Goal: Share content: Share content

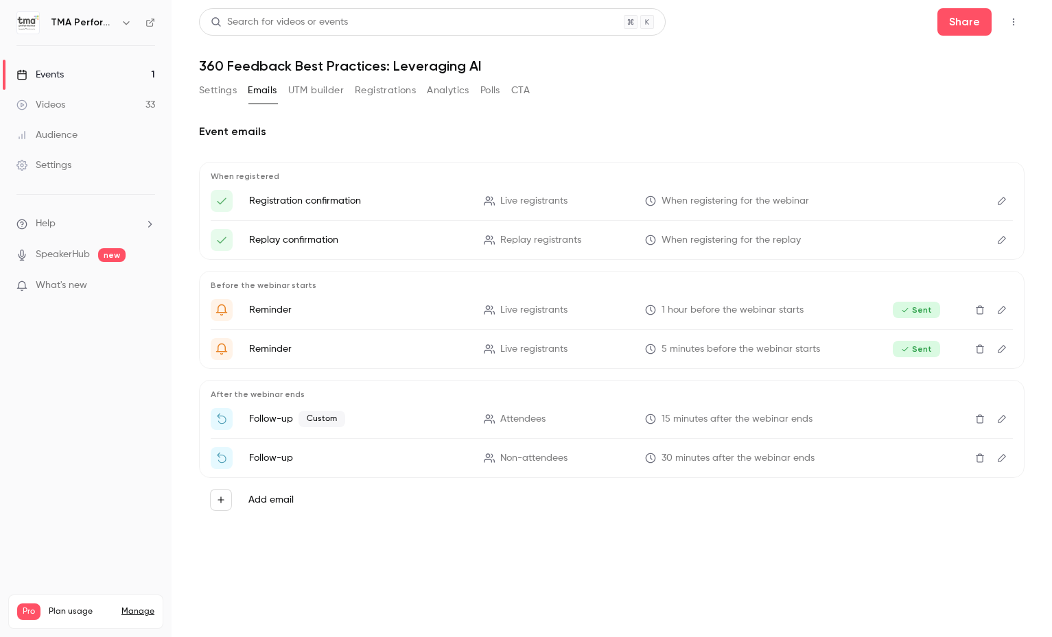
click at [51, 79] on div "Events" at bounding box center [39, 75] width 47 height 14
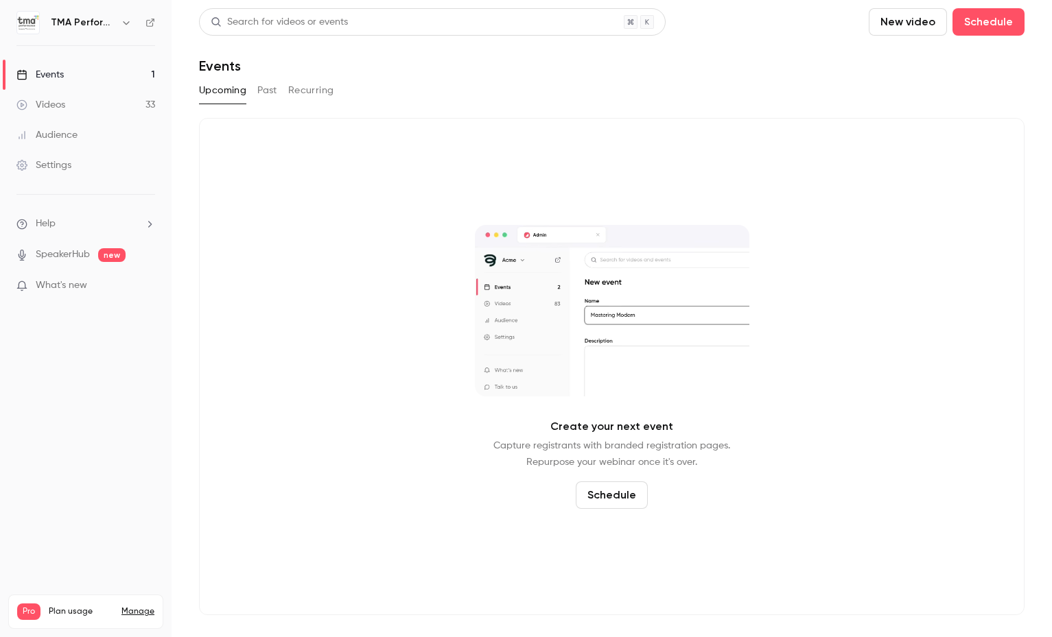
click at [268, 90] on button "Past" at bounding box center [267, 91] width 20 height 22
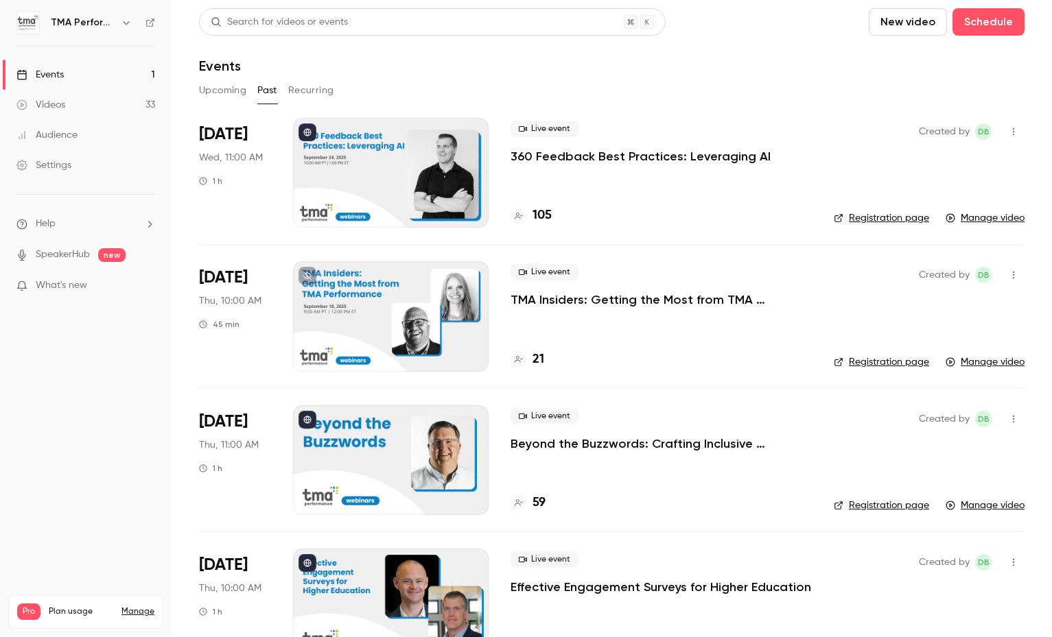
click at [709, 160] on p "360 Feedback Best Practices: Leveraging AI" at bounding box center [640, 156] width 260 height 16
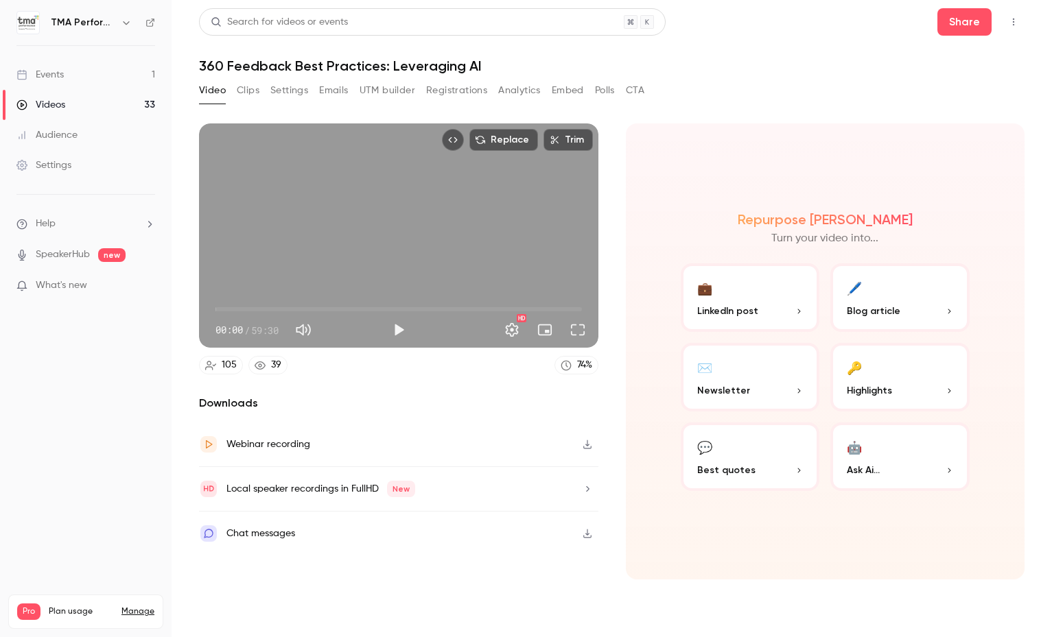
click at [447, 91] on button "Registrations" at bounding box center [456, 91] width 61 height 22
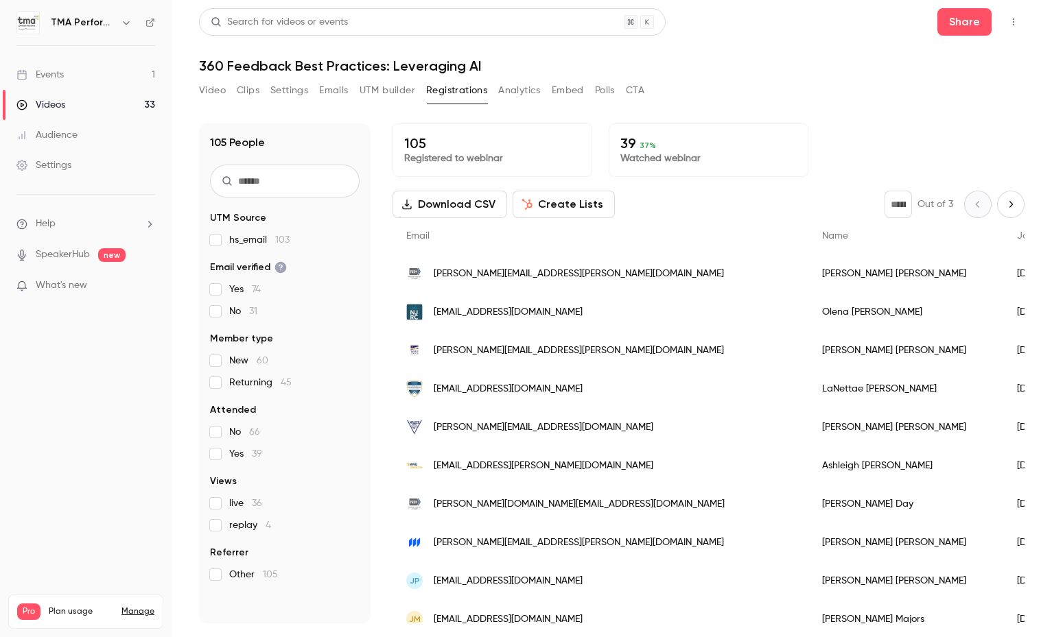
click at [430, 111] on div "105 People UTM Source hs_email 103 Email verified Yes 74 No 31 Member type New …" at bounding box center [611, 365] width 825 height 517
click at [51, 74] on div "Events" at bounding box center [39, 75] width 47 height 14
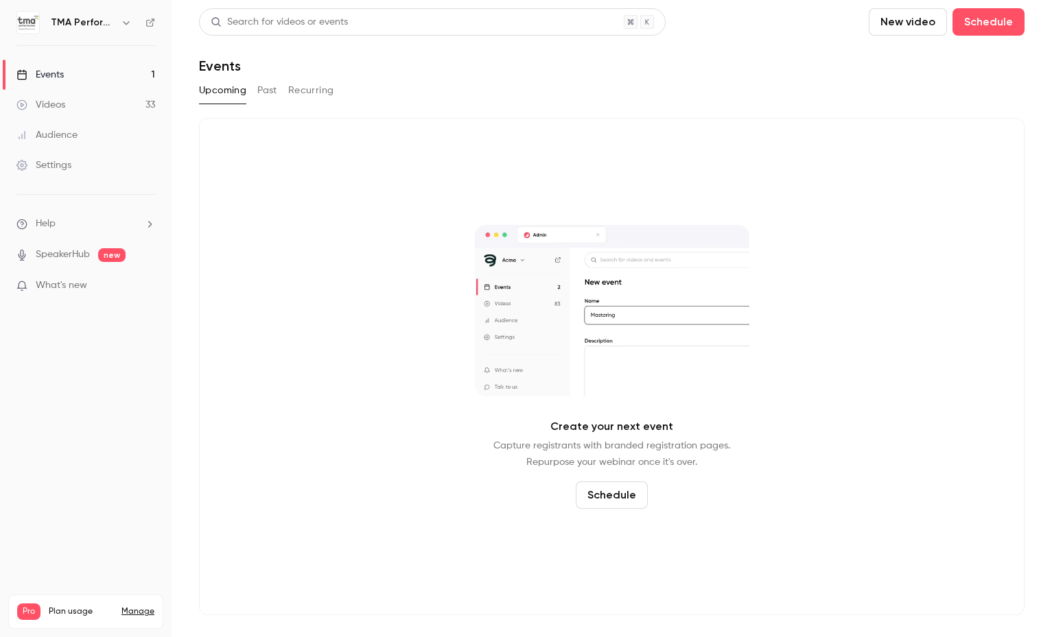
click at [481, 99] on div "Upcoming Past Recurring" at bounding box center [611, 91] width 825 height 22
click at [47, 99] on div "Videos" at bounding box center [40, 105] width 49 height 14
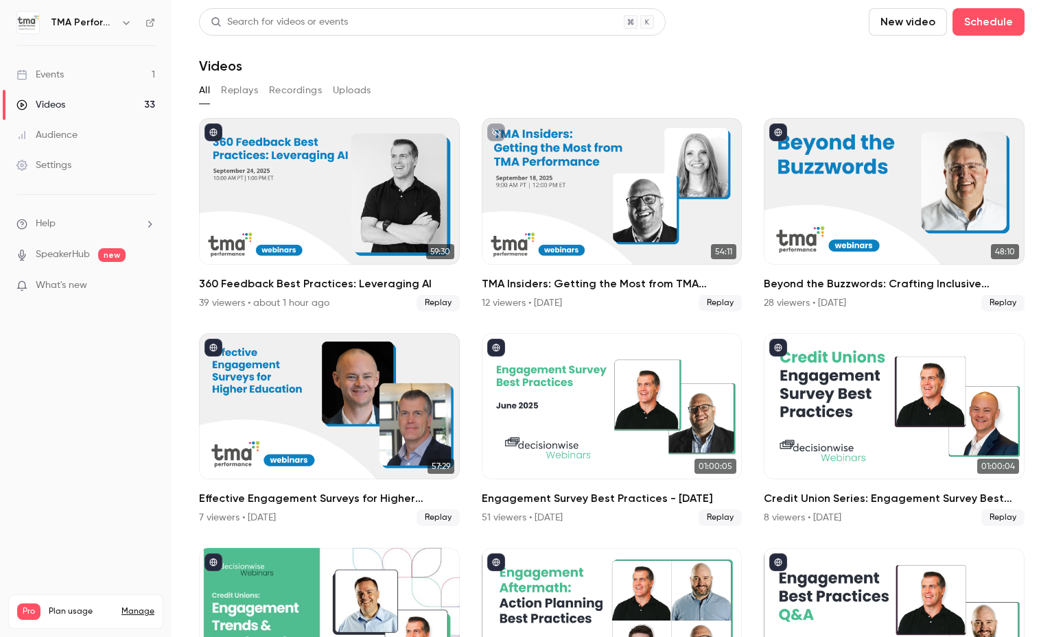
click at [495, 69] on div "Videos" at bounding box center [611, 66] width 825 height 16
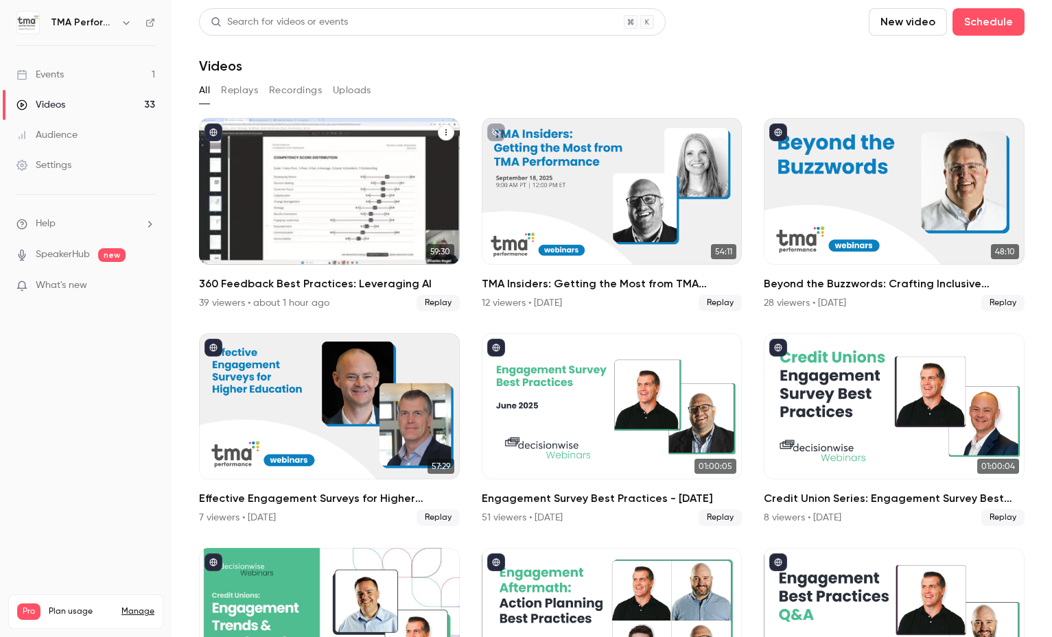
click at [439, 302] on span "Replay" at bounding box center [437, 303] width 43 height 16
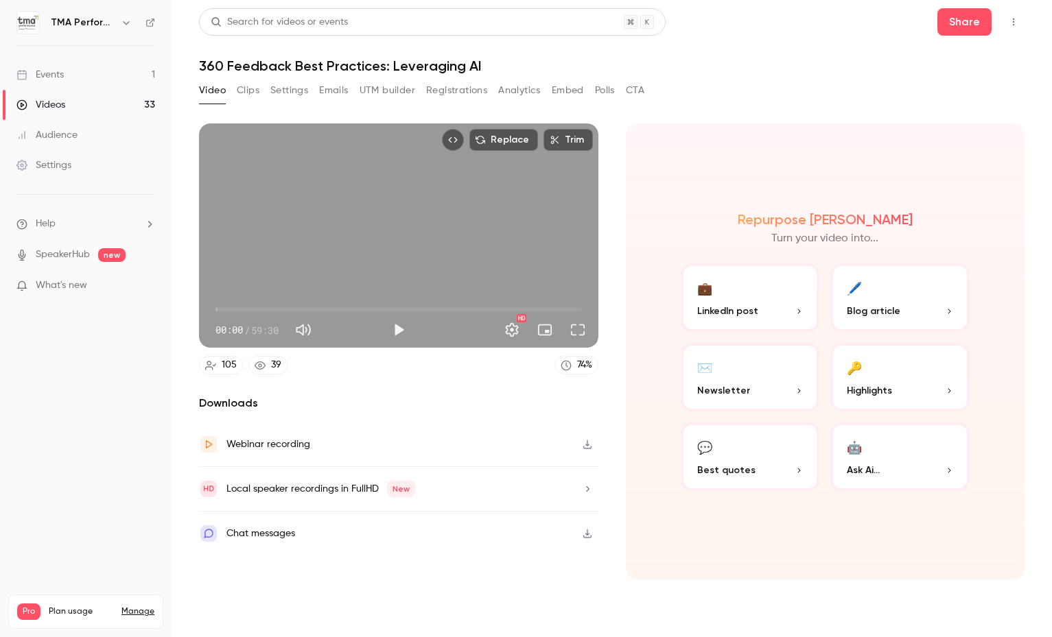
click at [744, 95] on div "Video Clips Settings Emails UTM builder Registrations Analytics Embed Polls CTA" at bounding box center [611, 93] width 825 height 27
click at [986, 29] on button "Share" at bounding box center [964, 21] width 54 height 27
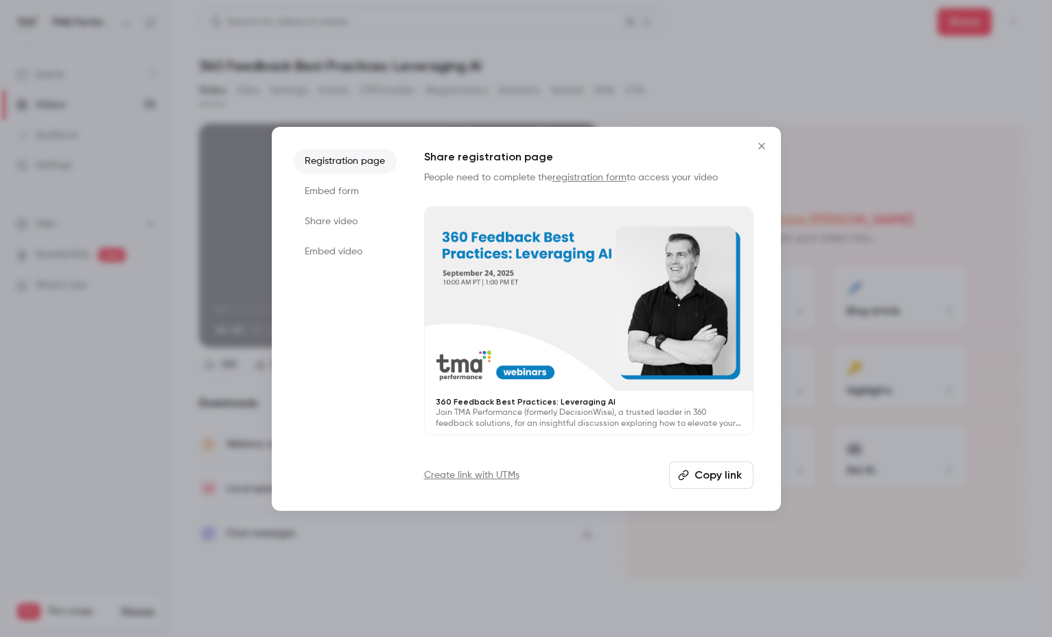
click at [349, 230] on li "Share video" at bounding box center [345, 221] width 103 height 25
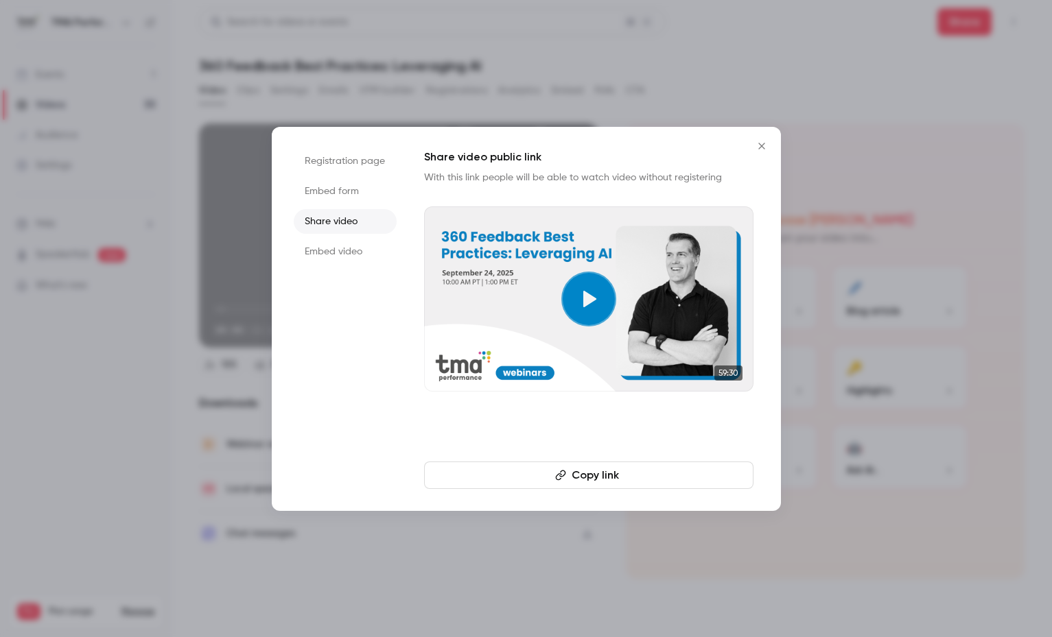
click at [338, 185] on li "Embed form" at bounding box center [345, 191] width 103 height 25
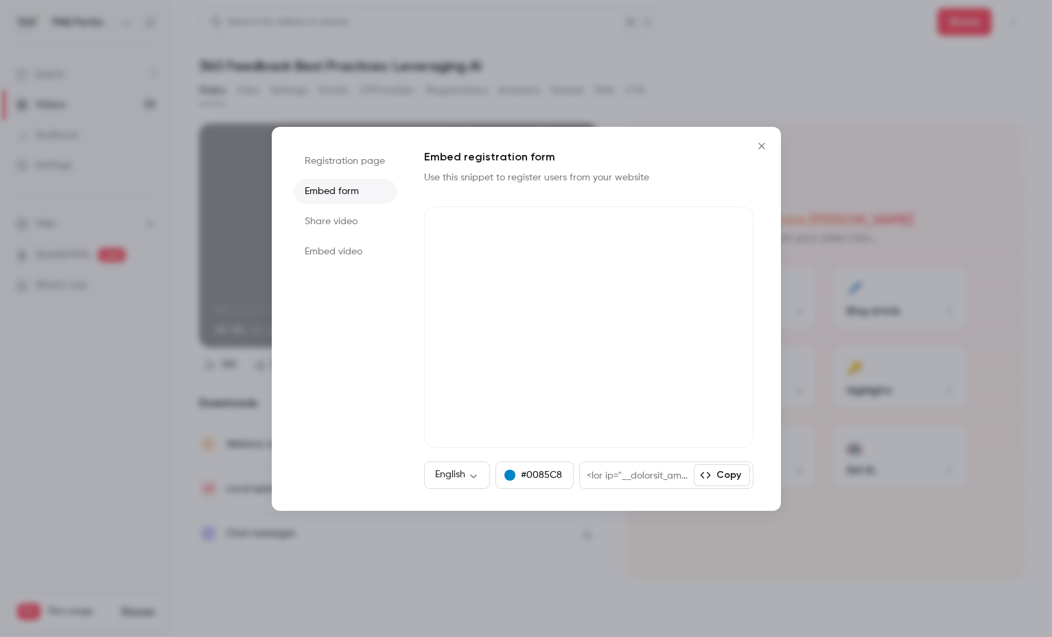
click at [342, 165] on li "Registration page" at bounding box center [345, 161] width 103 height 25
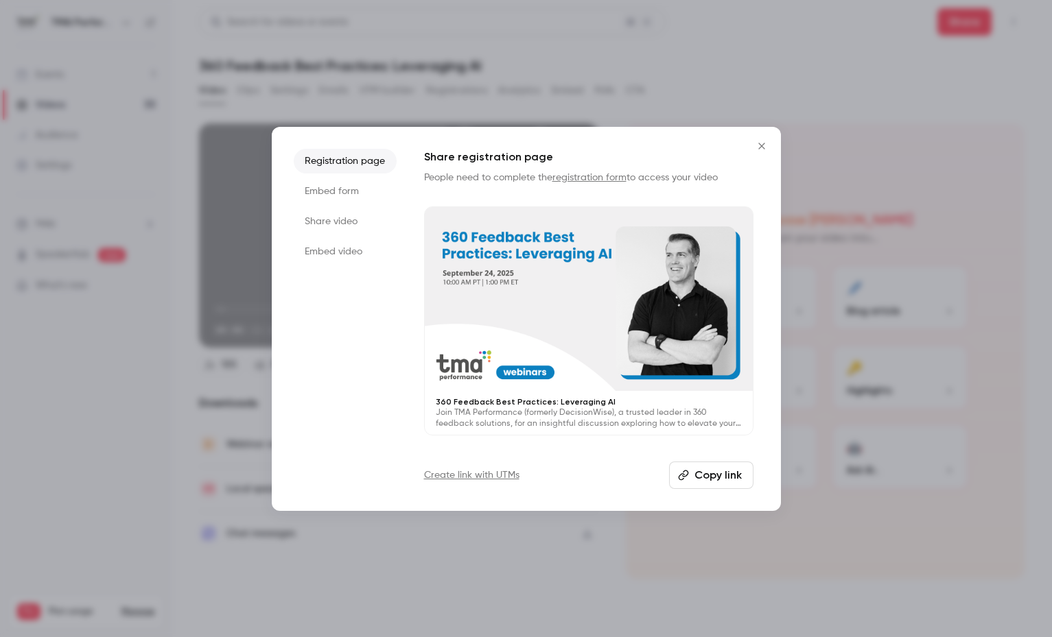
click at [329, 196] on li "Embed form" at bounding box center [345, 191] width 103 height 25
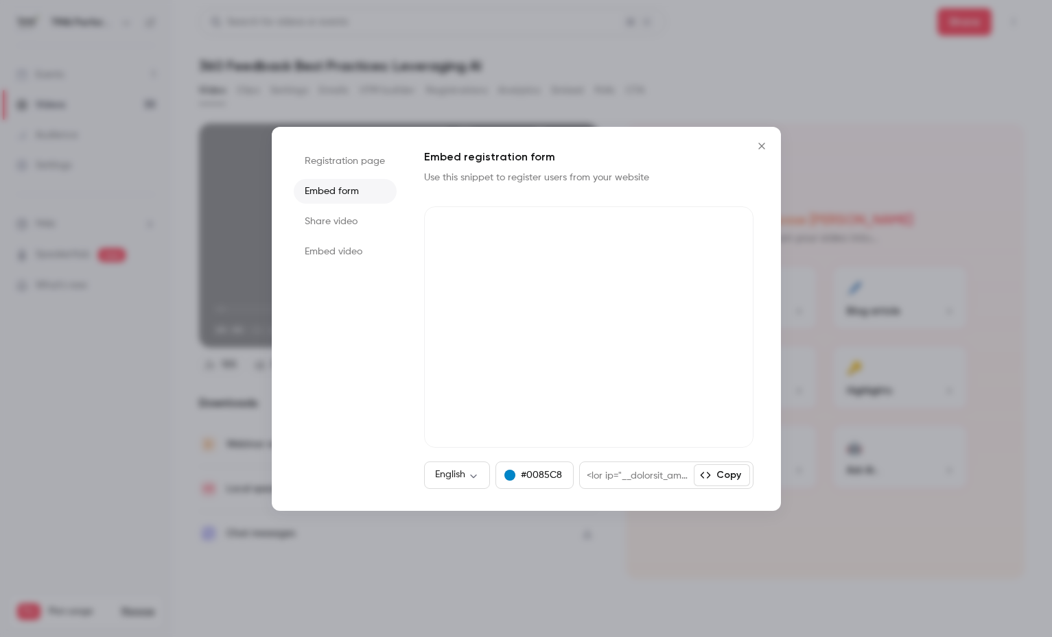
click at [352, 165] on li "Registration page" at bounding box center [345, 161] width 103 height 25
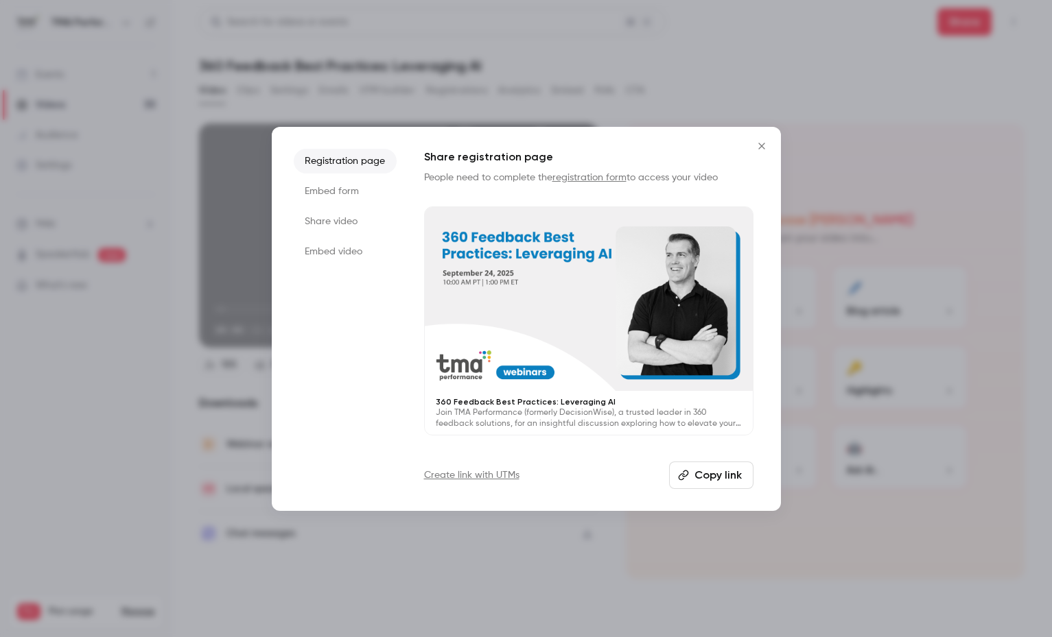
click at [730, 487] on button "Copy link" at bounding box center [711, 475] width 84 height 27
